Goal: Task Accomplishment & Management: Manage account settings

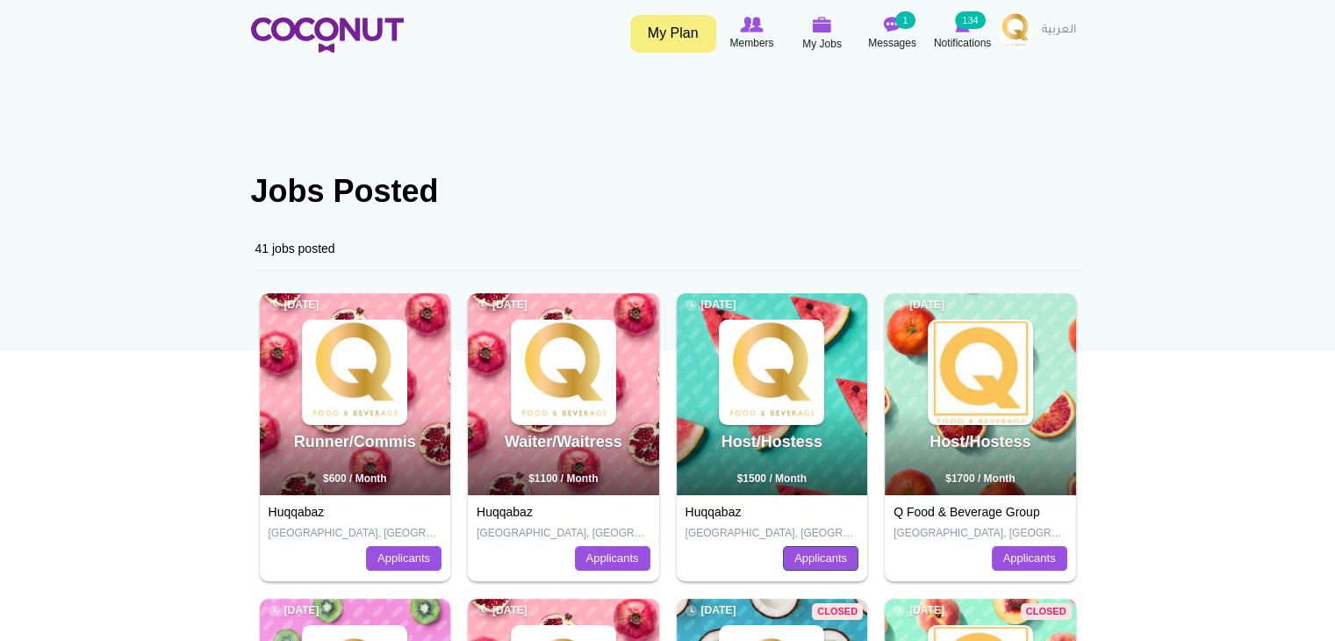
click at [802, 556] on link "Applicants" at bounding box center [820, 558] width 75 height 25
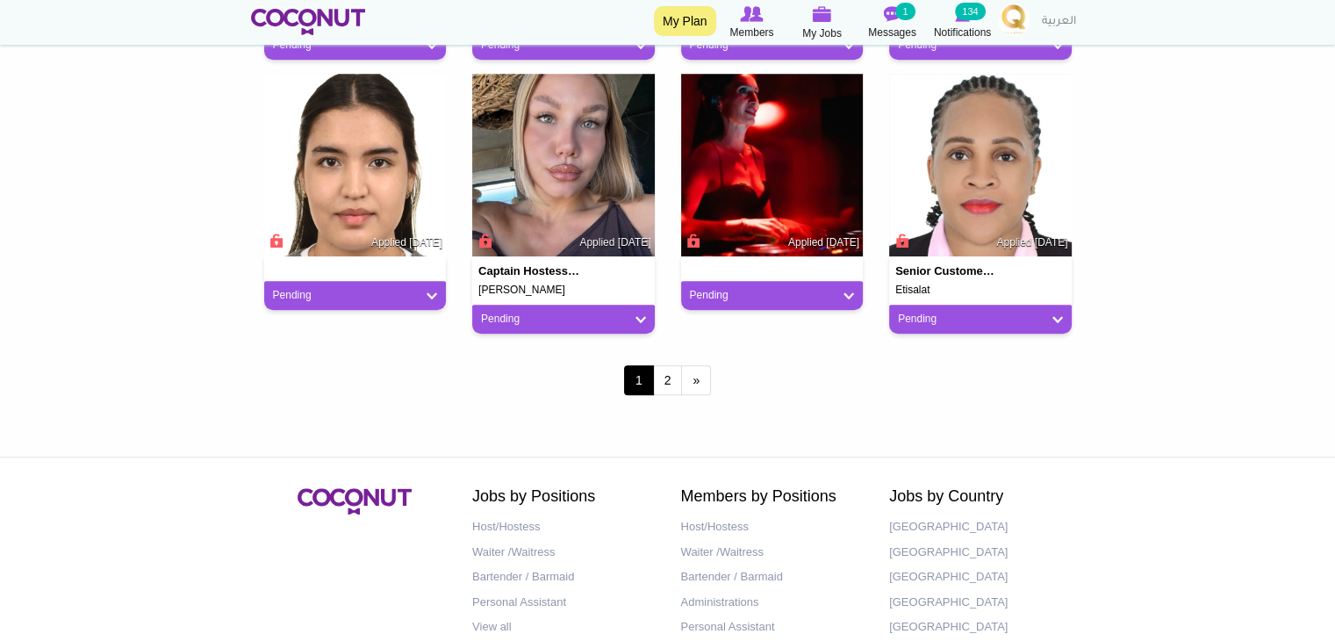
scroll to position [1632, 0]
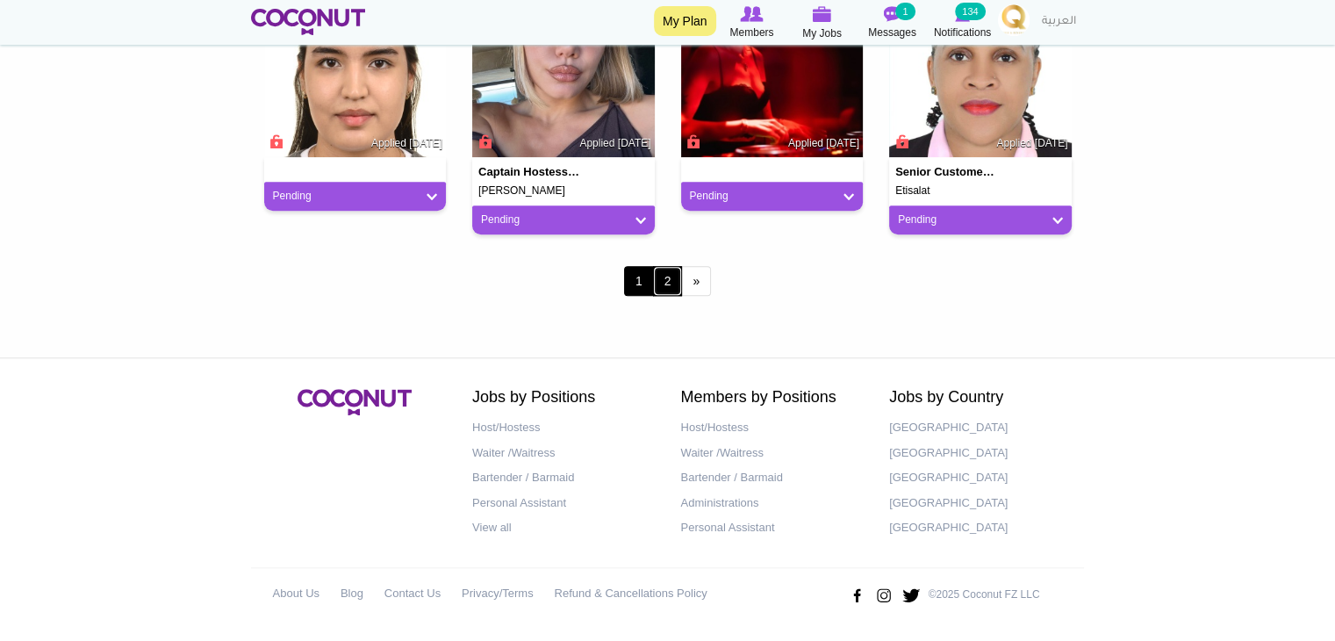
click at [663, 286] on link "2" at bounding box center [668, 281] width 30 height 30
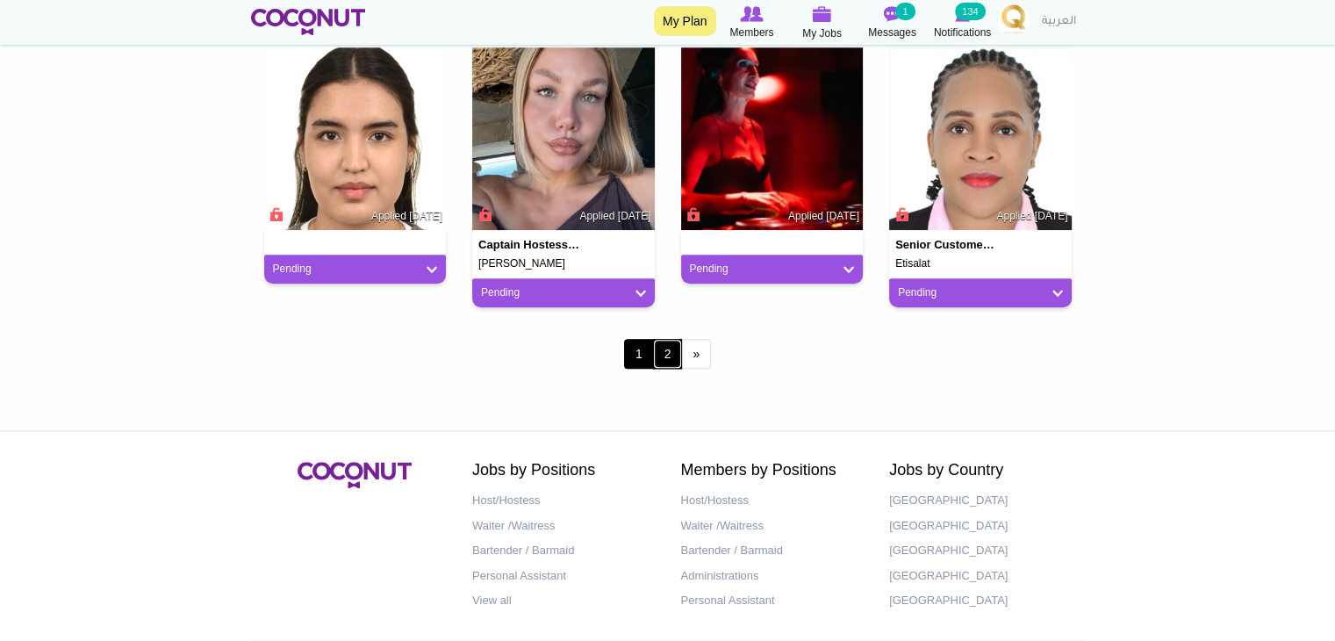
scroll to position [1460, 0]
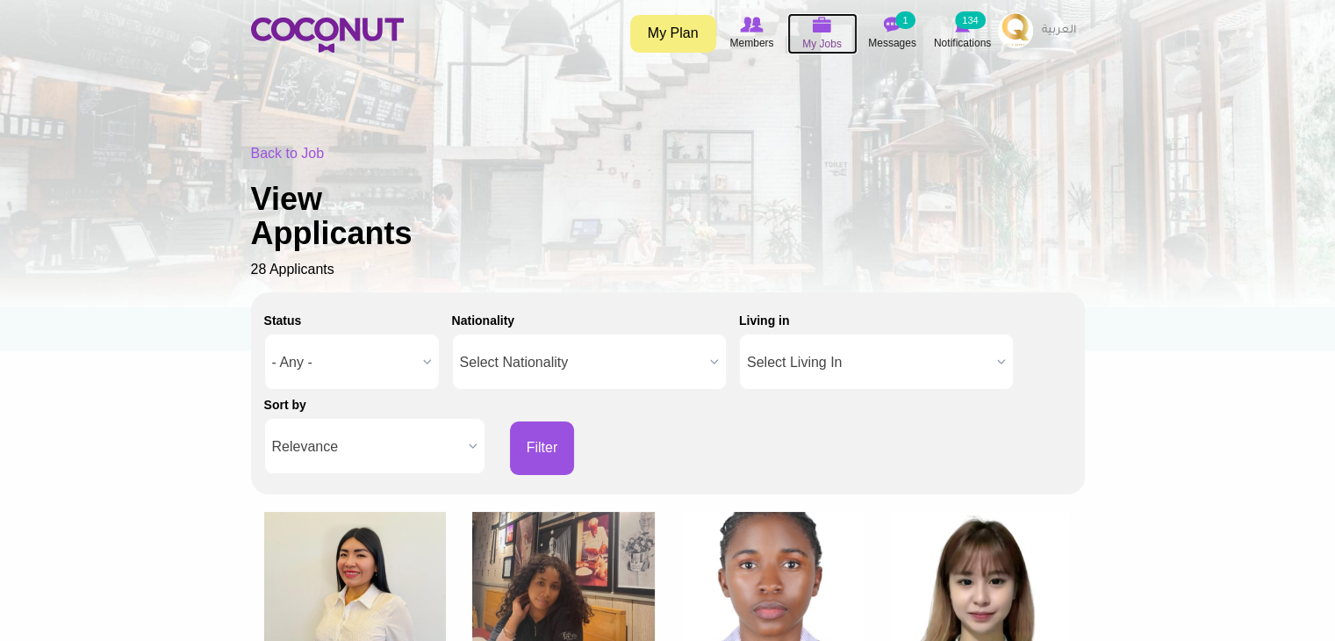
click at [831, 39] on span "My Jobs" at bounding box center [821, 44] width 39 height 18
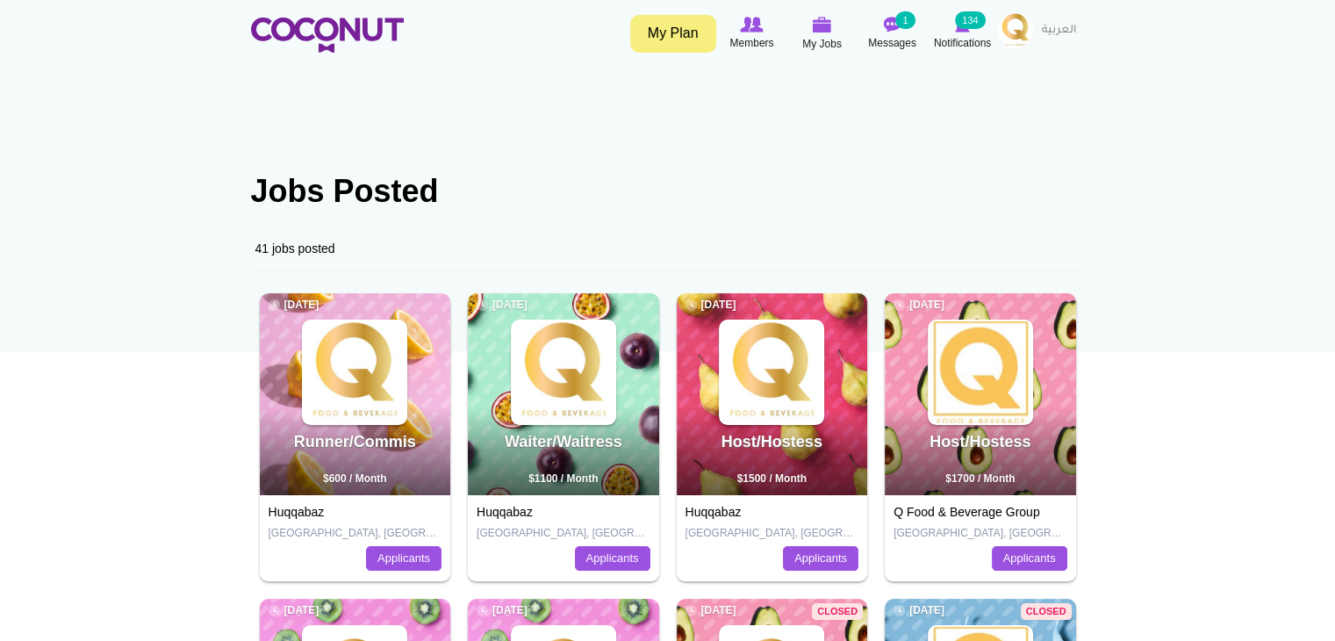
click at [564, 425] on div "Waiter/Waitress 2 weeks ago $1100 / Month" at bounding box center [563, 394] width 191 height 202
click at [619, 559] on link "Applicants" at bounding box center [612, 558] width 75 height 25
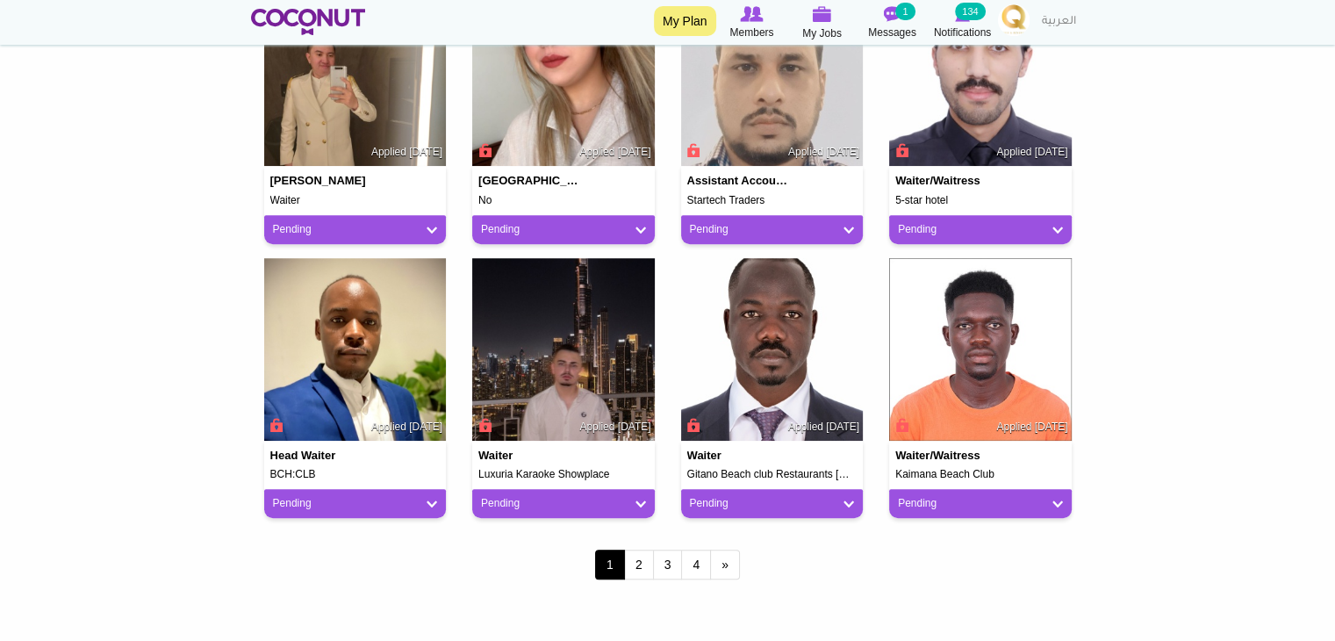
scroll to position [1580, 0]
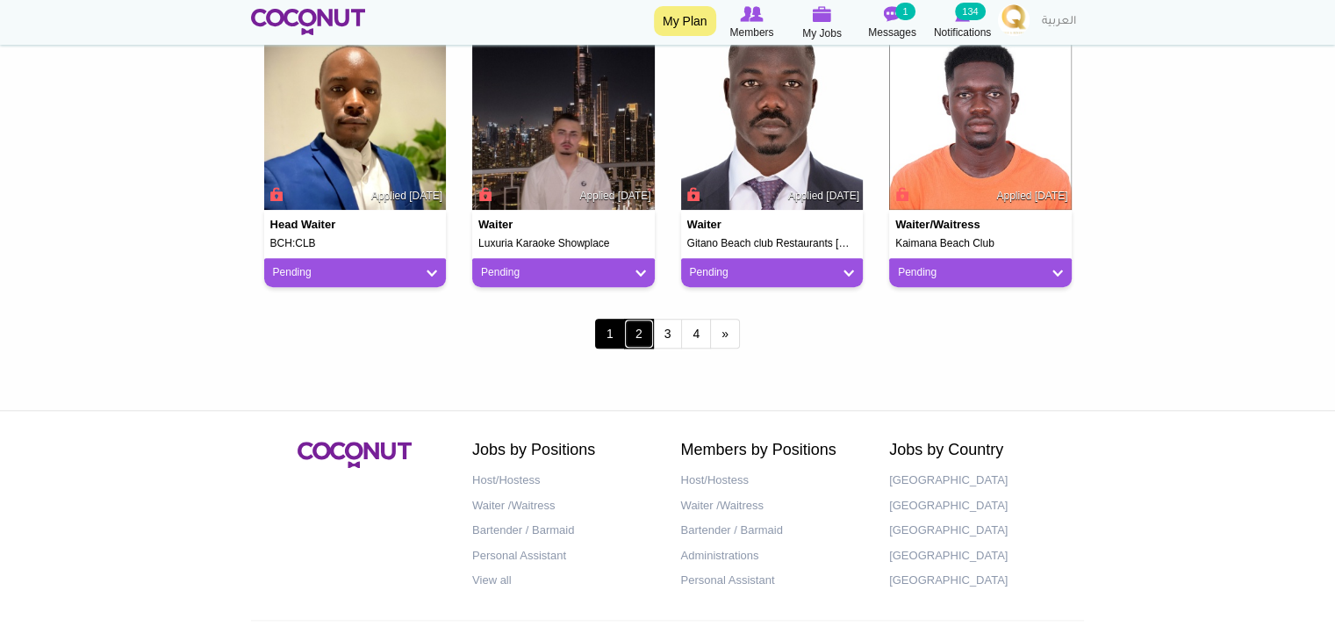
click at [636, 335] on link "2" at bounding box center [639, 334] width 30 height 30
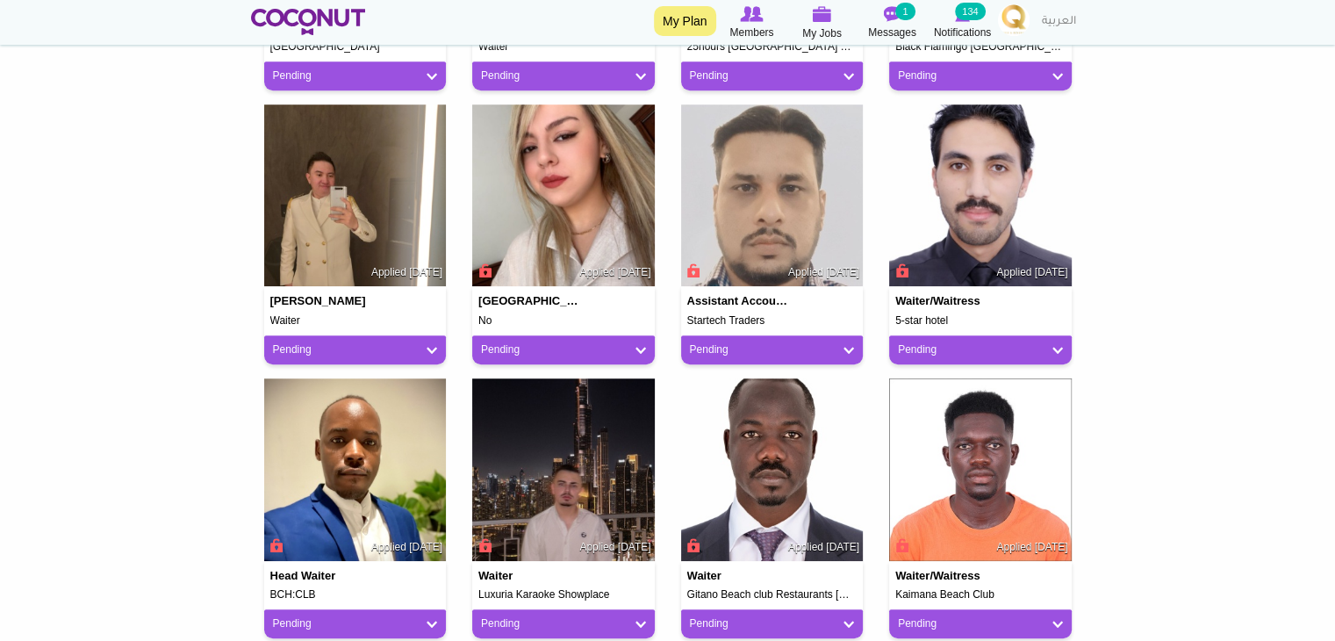
scroll to position [1171, 0]
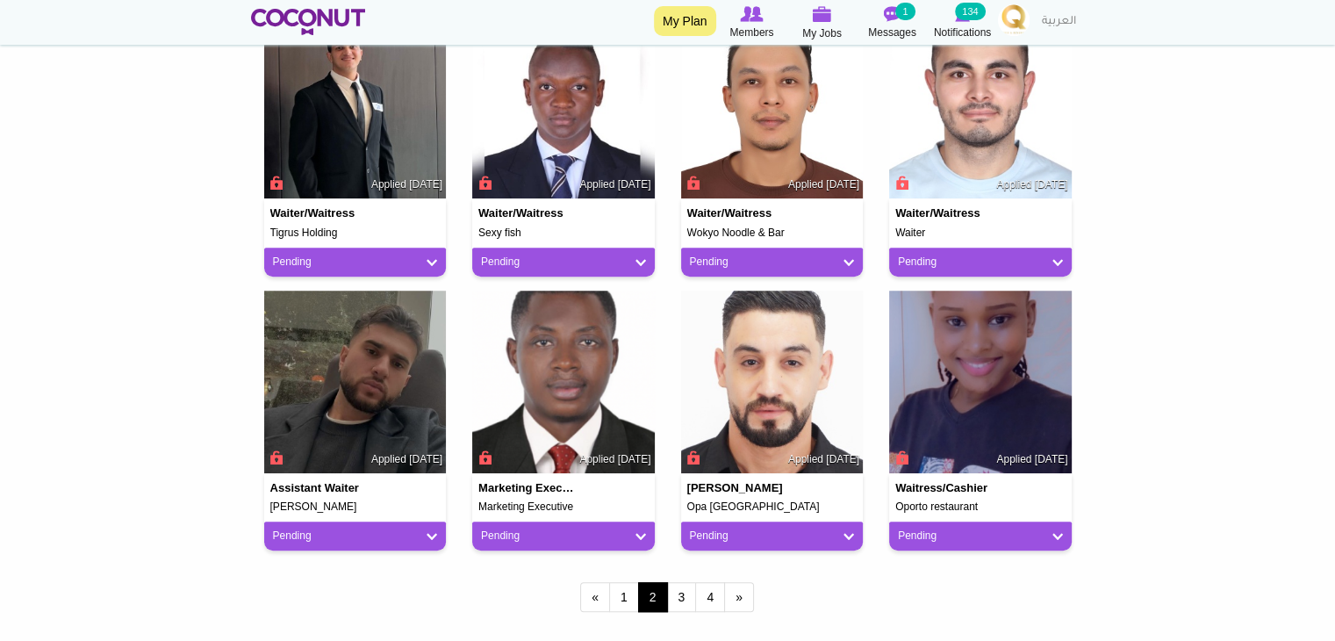
scroll to position [1316, 0]
click at [691, 592] on link "3" at bounding box center [682, 597] width 30 height 30
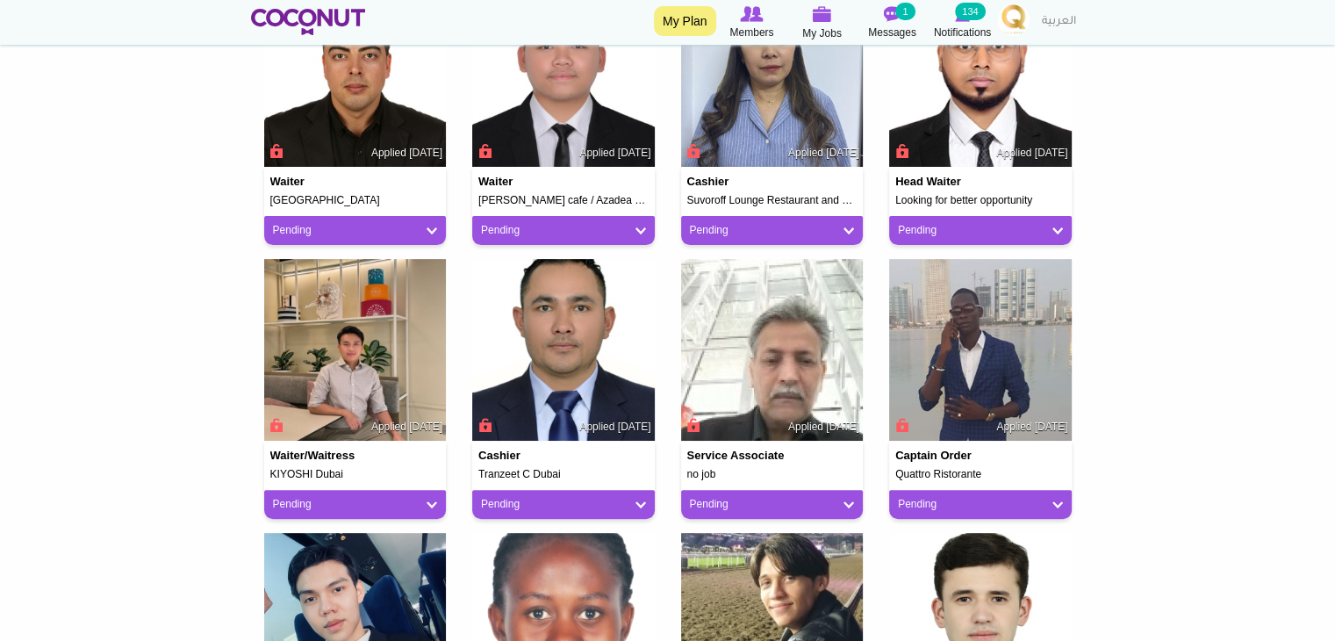
scroll to position [462, 0]
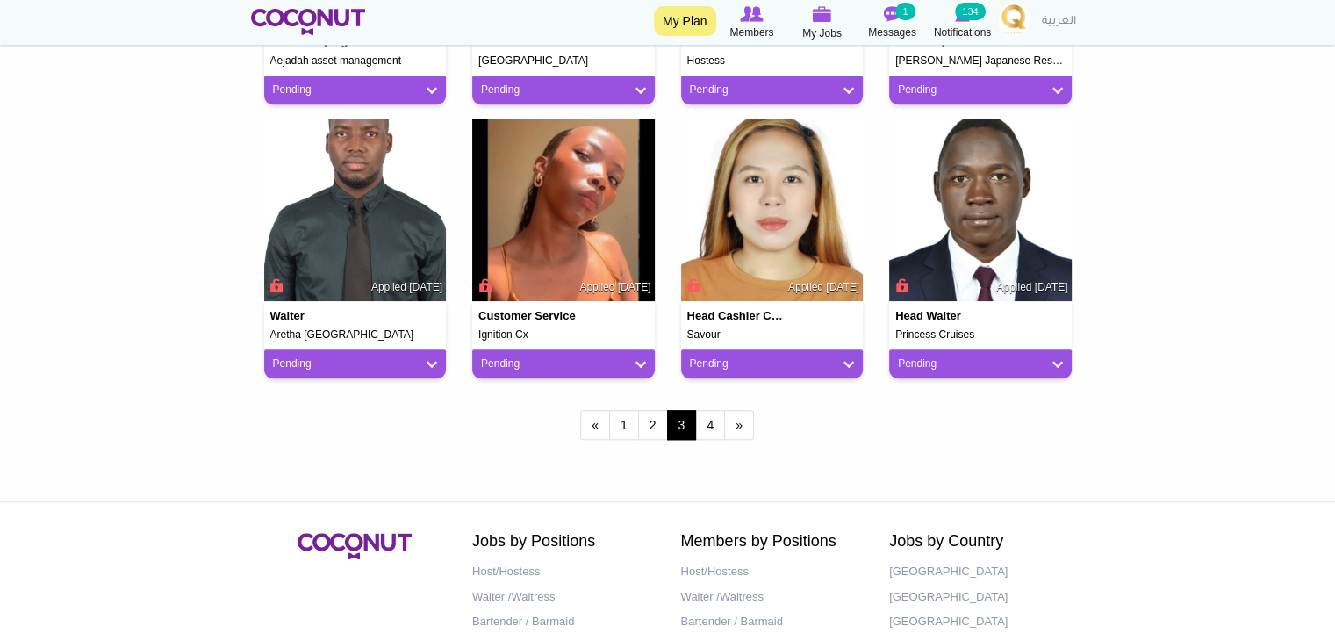
scroll to position [1492, 0]
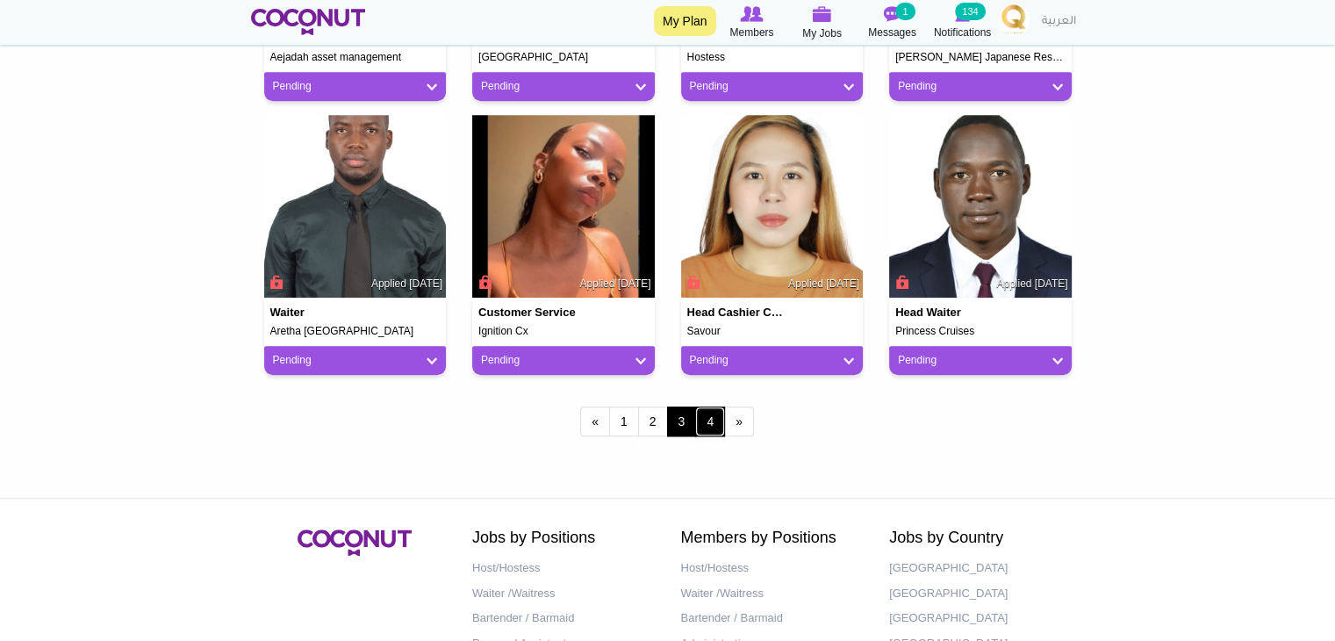
click at [711, 427] on link "4" at bounding box center [710, 421] width 30 height 30
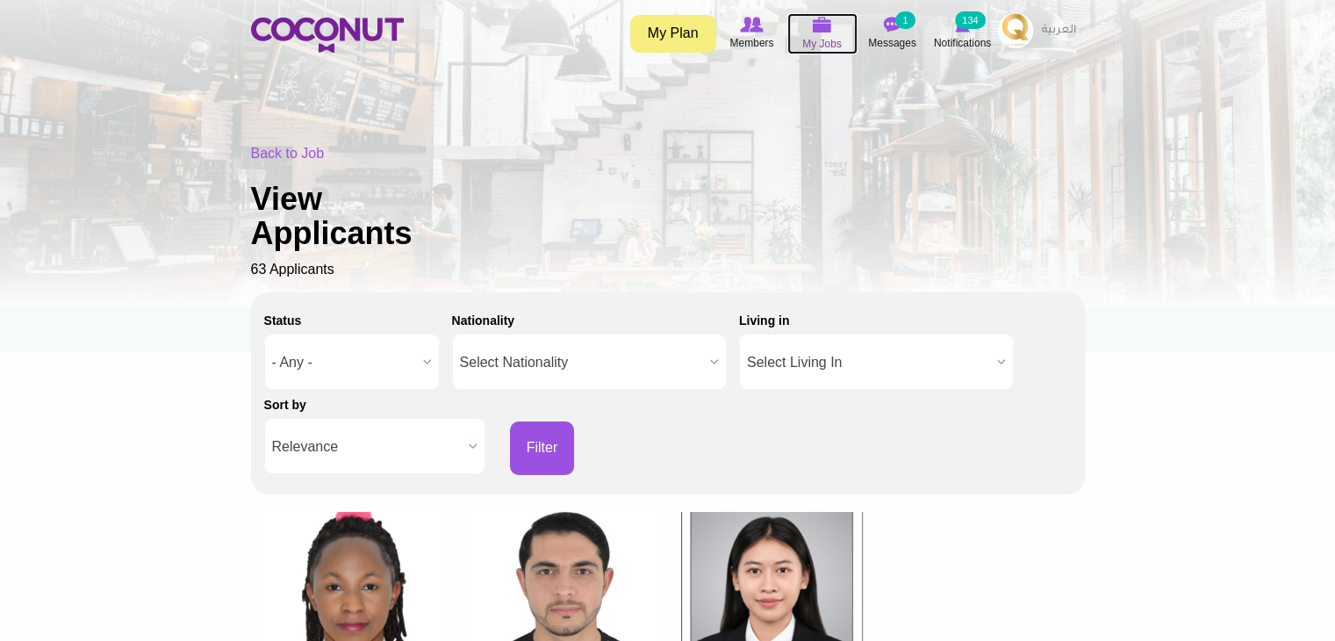
drag, startPoint x: 814, startPoint y: 28, endPoint x: 802, endPoint y: 47, distance: 22.9
click at [814, 28] on img at bounding box center [822, 25] width 19 height 16
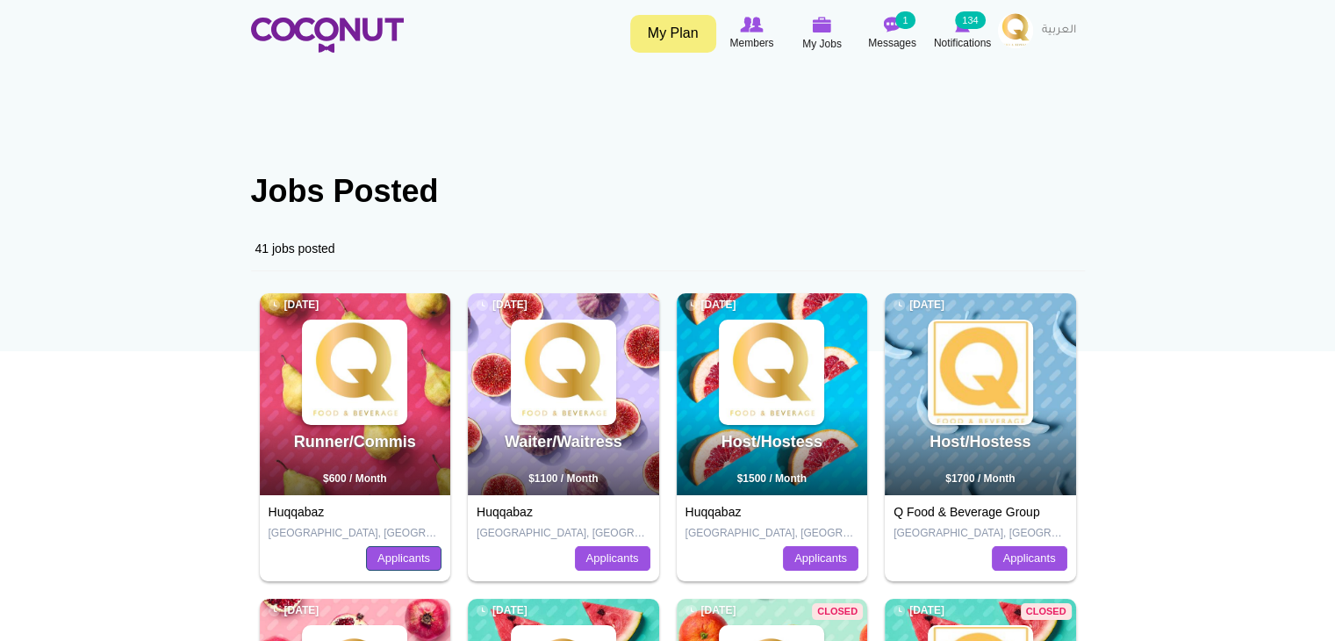
click at [406, 563] on link "Applicants" at bounding box center [403, 558] width 75 height 25
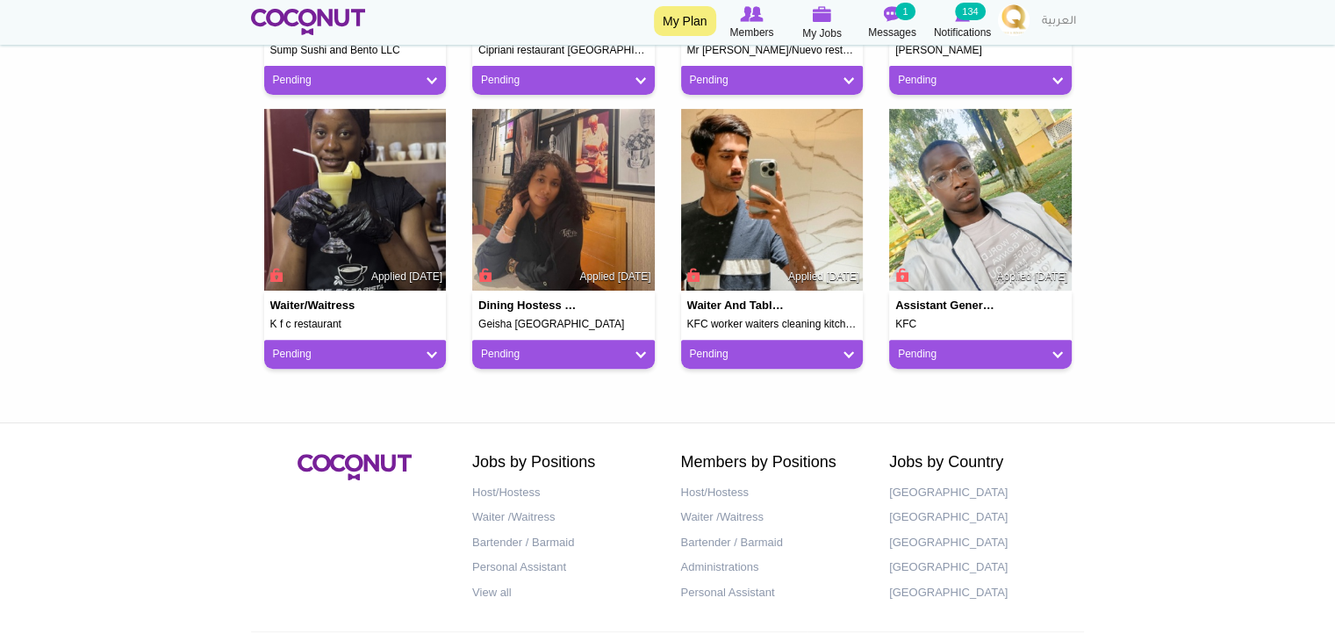
scroll to position [702, 0]
